Goal: Transaction & Acquisition: Download file/media

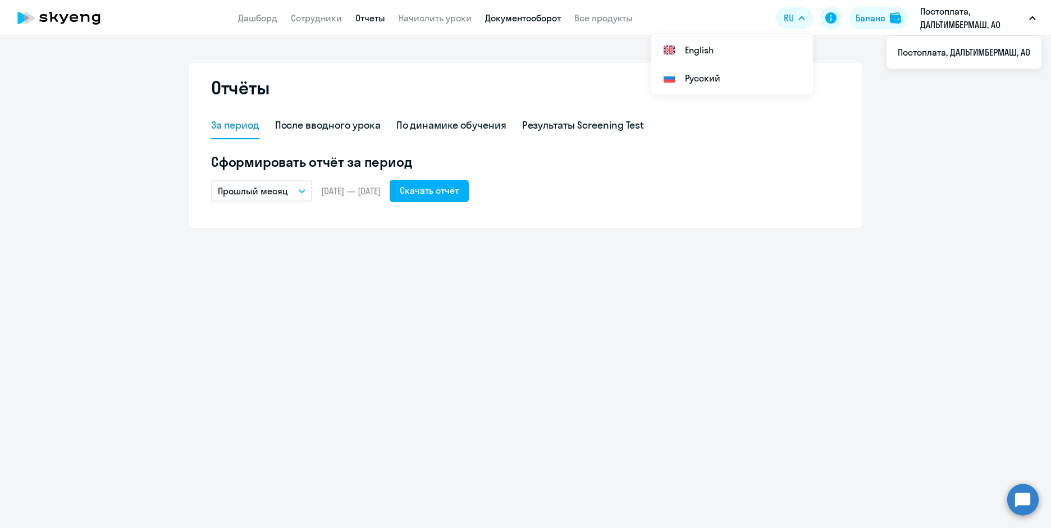
click at [515, 21] on link "Документооборот" at bounding box center [523, 17] width 76 height 11
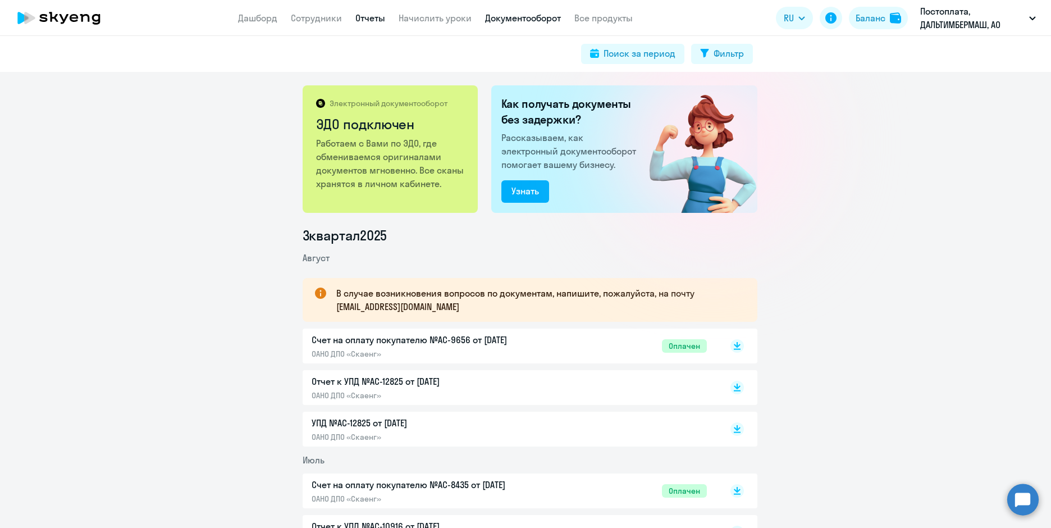
click at [368, 19] on link "Отчеты" at bounding box center [370, 17] width 30 height 11
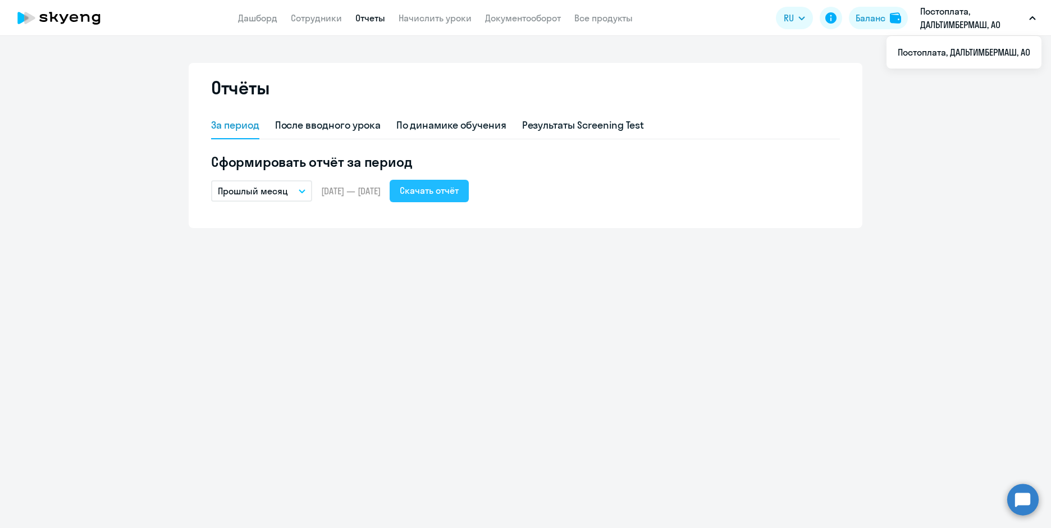
click at [444, 194] on div "Скачать отчёт" at bounding box center [429, 190] width 59 height 13
click at [486, 326] on div "Отчёты За период После вводного урока По динамике обучения Результаты Screening…" at bounding box center [525, 282] width 1051 height 492
